Goal: Transaction & Acquisition: Purchase product/service

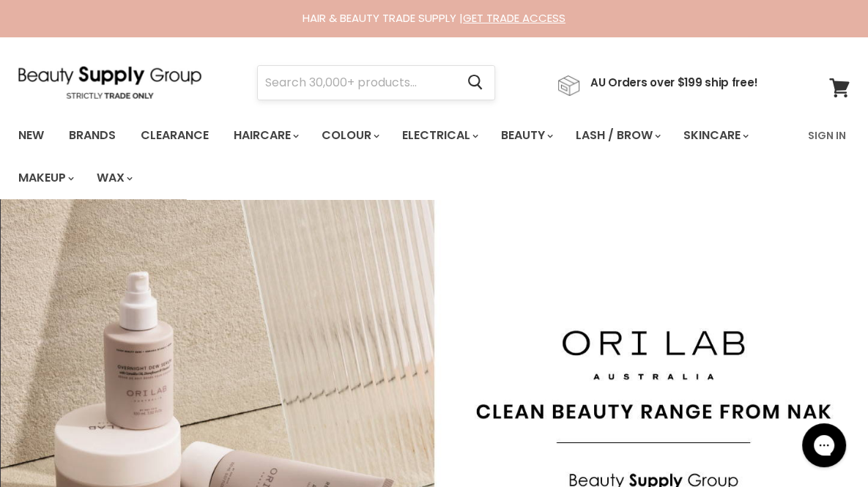
click at [315, 94] on input "Search" at bounding box center [357, 83] width 198 height 34
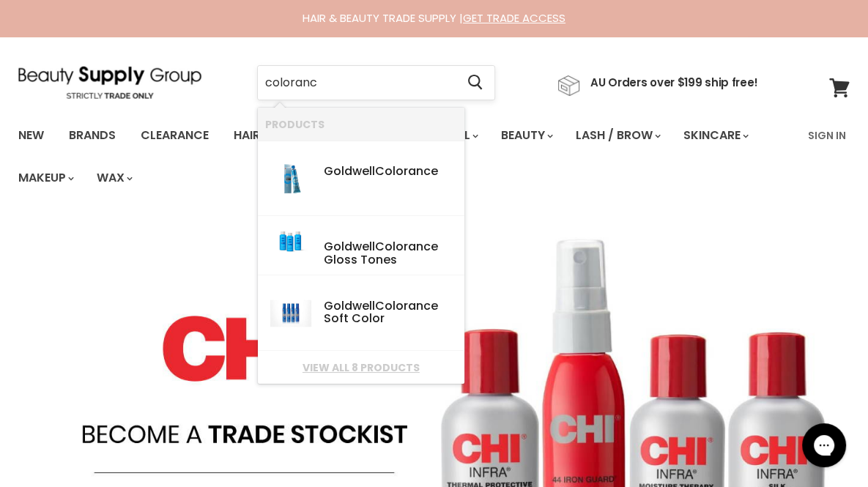
type input "colorance"
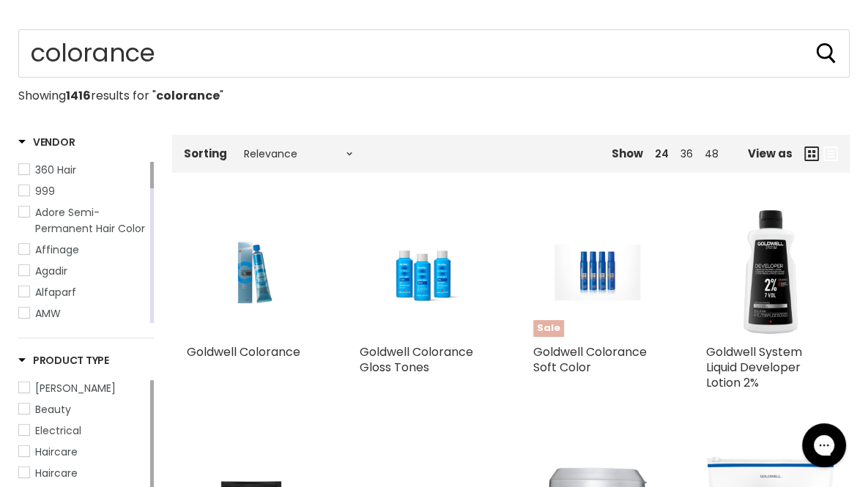
scroll to position [196, 0]
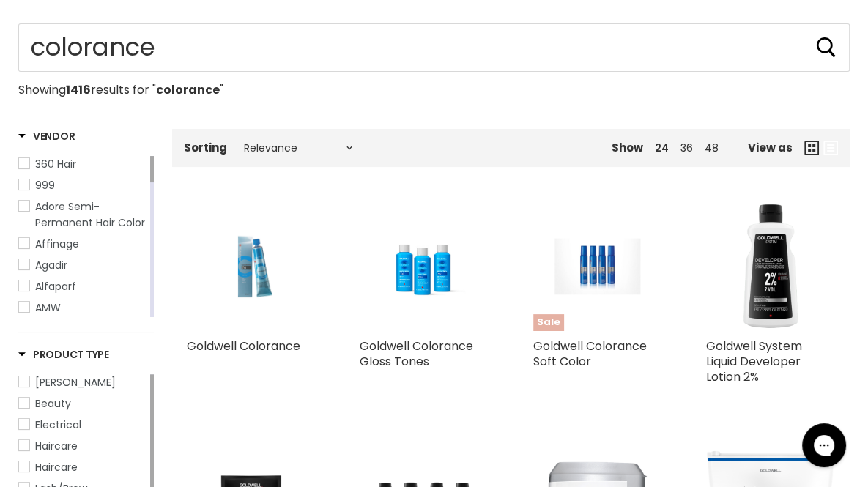
click at [264, 294] on img "Main content" at bounding box center [251, 266] width 86 height 129
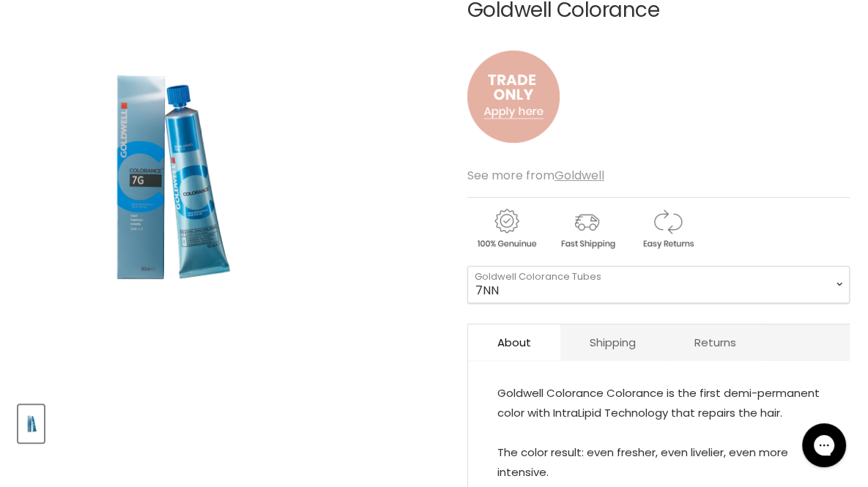
scroll to position [316, 0]
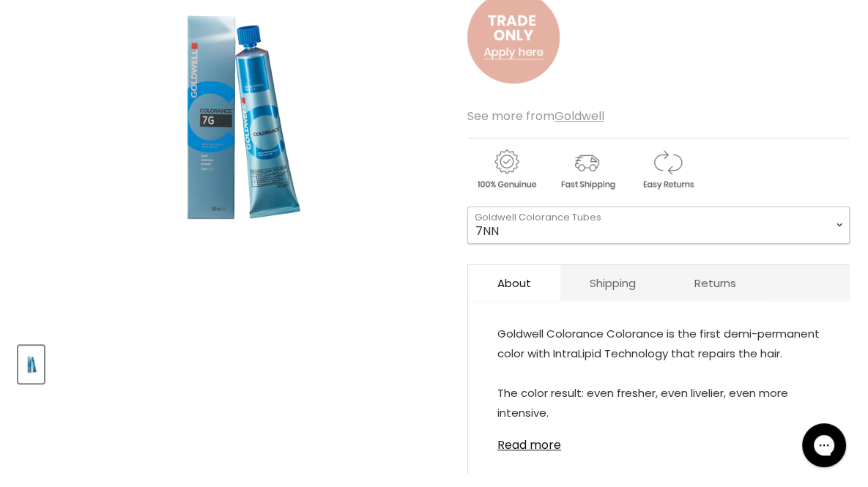
click at [646, 221] on select "7NN 4R 7BG 3VV 6R 6K 8OR 5RB 8G 5MB 7RB 5B 7KG 4G 6SB" at bounding box center [658, 225] width 382 height 37
click at [467, 207] on select "7NN 4R 7BG 3VV 6R 6K 8OR 5RB 8G 5MB 7RB 5B 7KG 4G 6SB" at bounding box center [658, 225] width 382 height 37
select select "5N"
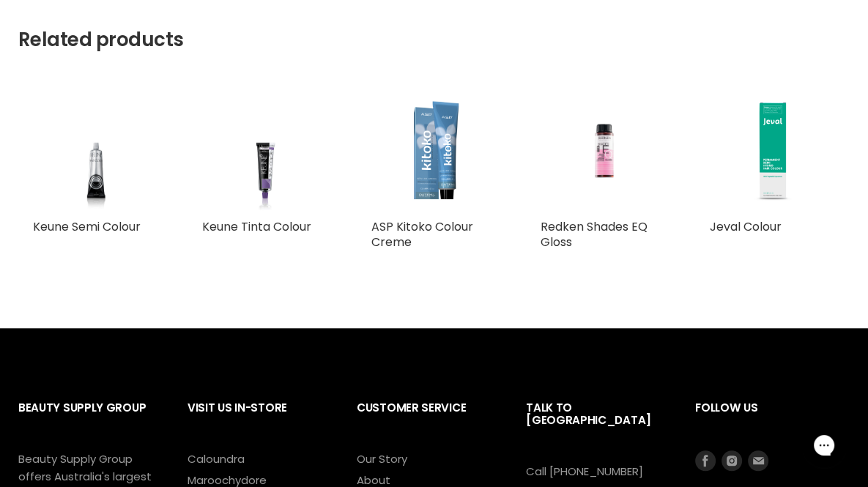
scroll to position [1338, 0]
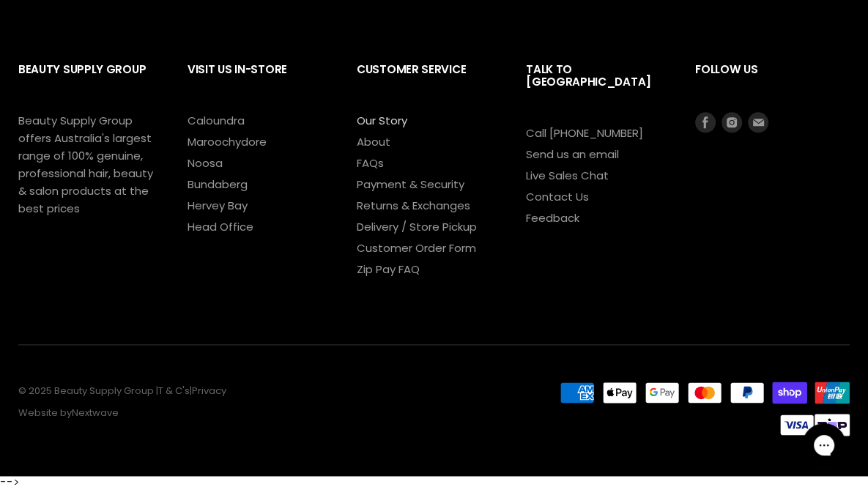
click at [388, 121] on link "Our Story" at bounding box center [382, 120] width 51 height 15
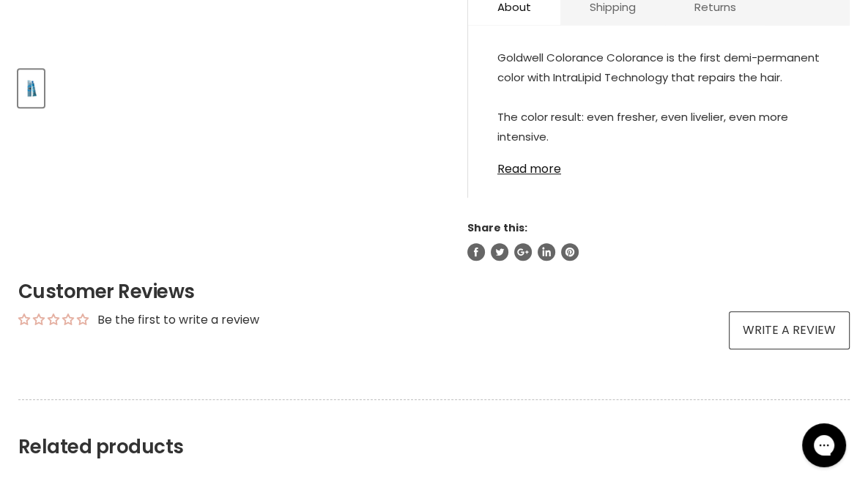
scroll to position [0, 0]
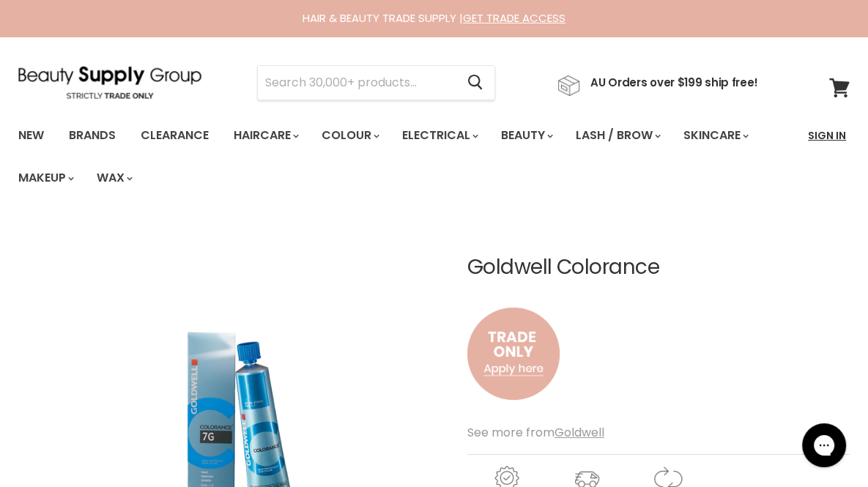
click at [816, 139] on link "Sign In" at bounding box center [827, 135] width 56 height 31
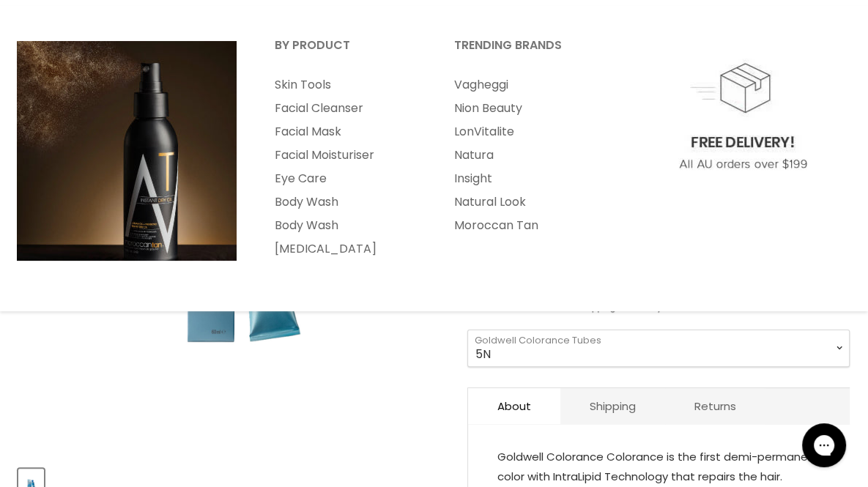
scroll to position [194, 0]
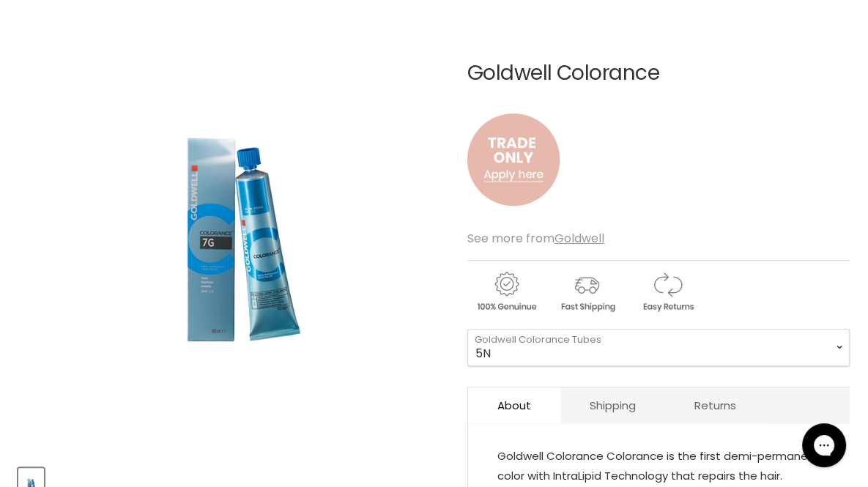
click at [519, 159] on img "Main content" at bounding box center [513, 160] width 92 height 122
